Goal: Task Accomplishment & Management: Manage account settings

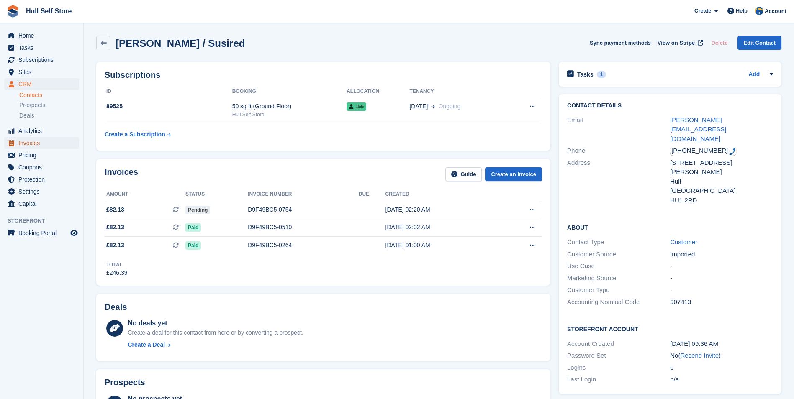
click at [42, 144] on span "Invoices" at bounding box center [43, 143] width 50 height 12
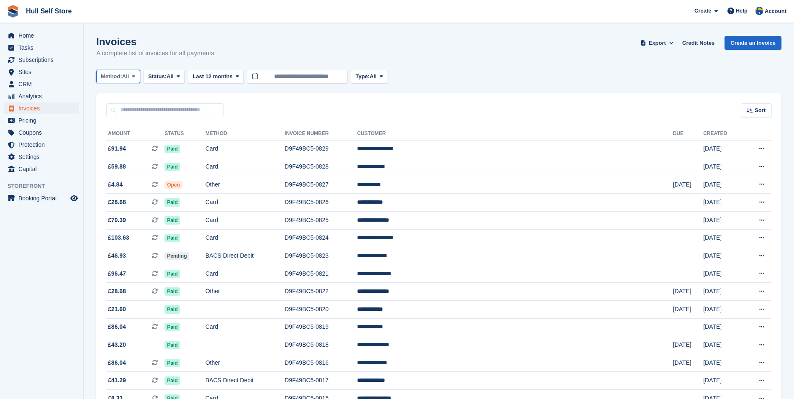
click at [135, 79] on icon at bounding box center [133, 76] width 3 height 5
click at [134, 78] on icon at bounding box center [133, 76] width 3 height 5
click at [170, 74] on span "All" at bounding box center [170, 76] width 7 height 8
click at [214, 74] on span "Last 12 months" at bounding box center [212, 76] width 40 height 8
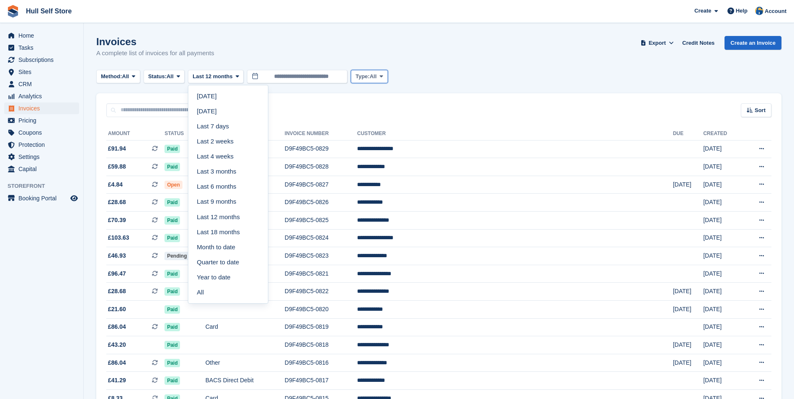
click at [372, 72] on button "Type: All" at bounding box center [369, 77] width 37 height 14
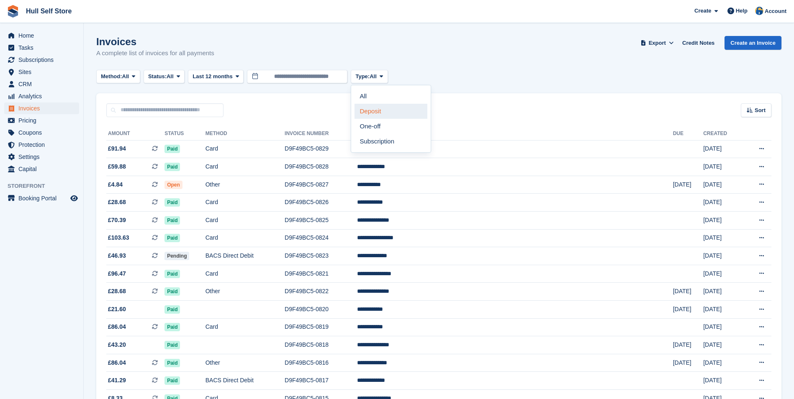
click at [404, 116] on link "Deposit" at bounding box center [390, 111] width 73 height 15
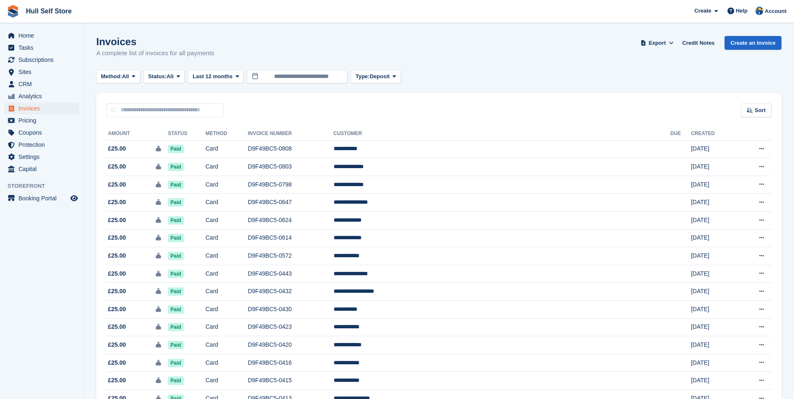
click at [633, 66] on div "Invoices A complete list of invoices for all payments Export Export Invoices Ex…" at bounding box center [438, 52] width 685 height 32
